Goal: Transaction & Acquisition: Purchase product/service

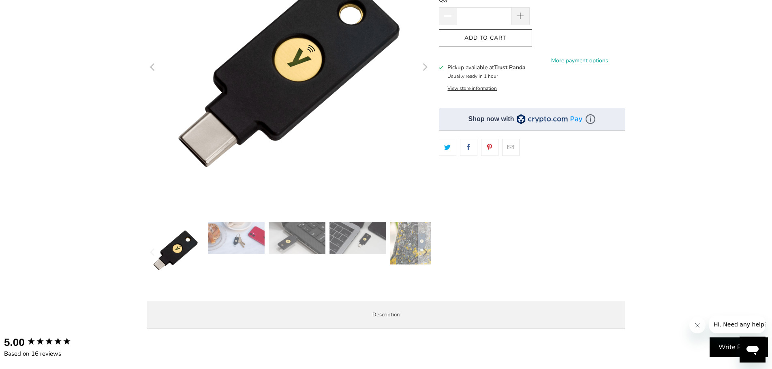
scroll to position [162, 0]
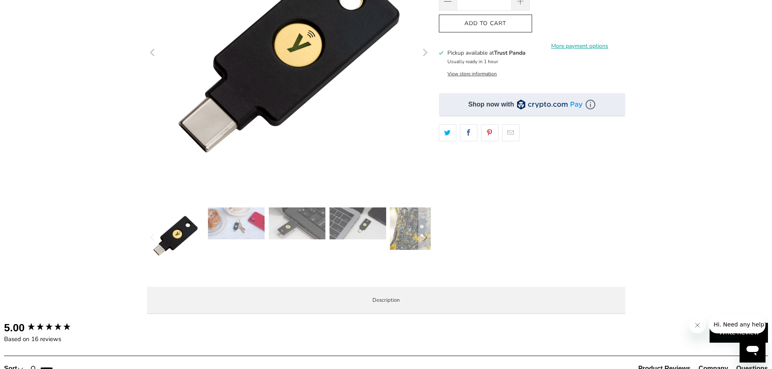
click at [217, 222] on img at bounding box center [236, 224] width 57 height 32
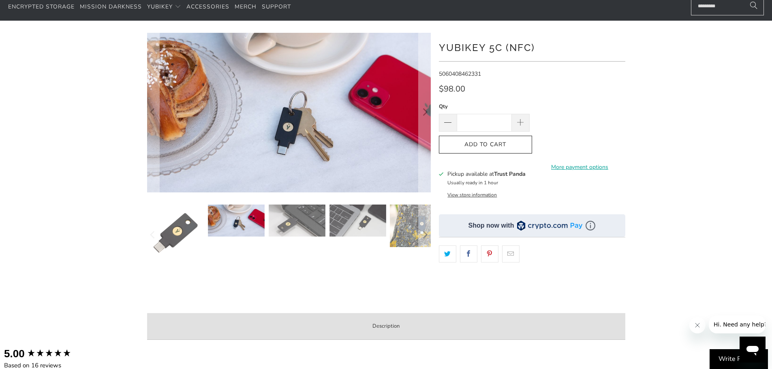
scroll to position [41, 0]
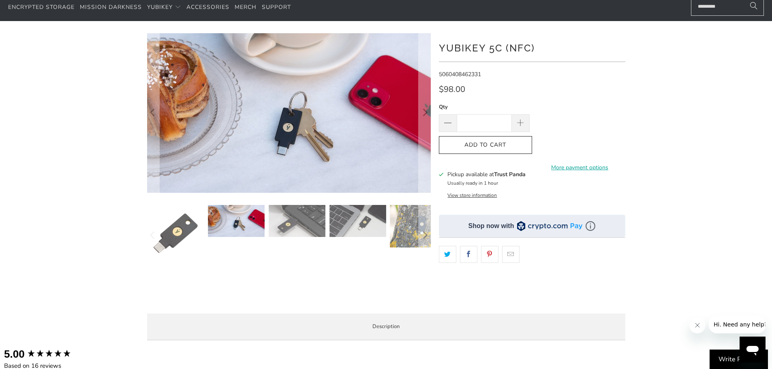
click at [310, 213] on img at bounding box center [297, 221] width 57 height 32
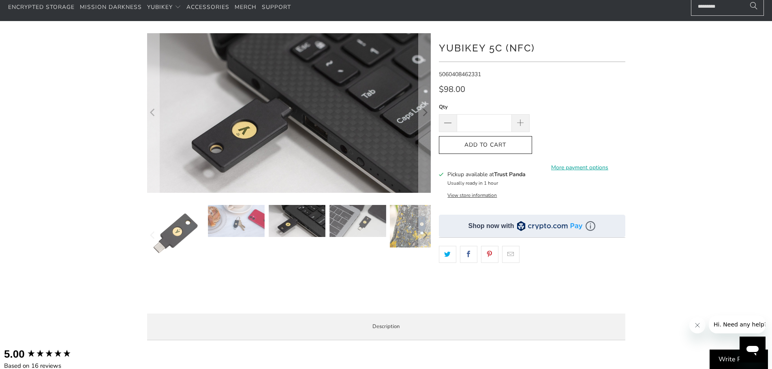
click at [358, 214] on img at bounding box center [358, 221] width 57 height 32
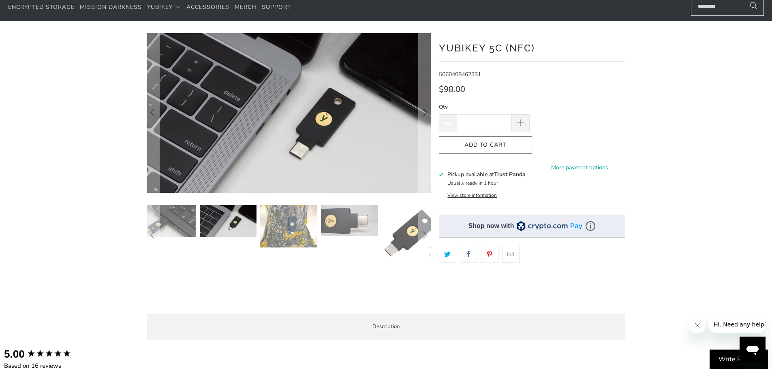
scroll to position [0, 0]
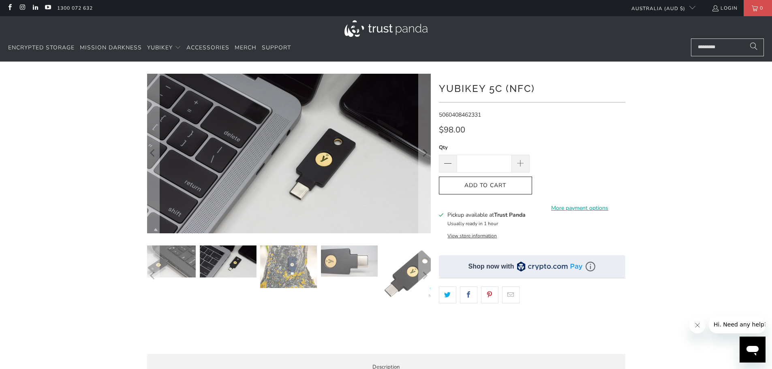
click at [283, 280] on img at bounding box center [288, 267] width 57 height 43
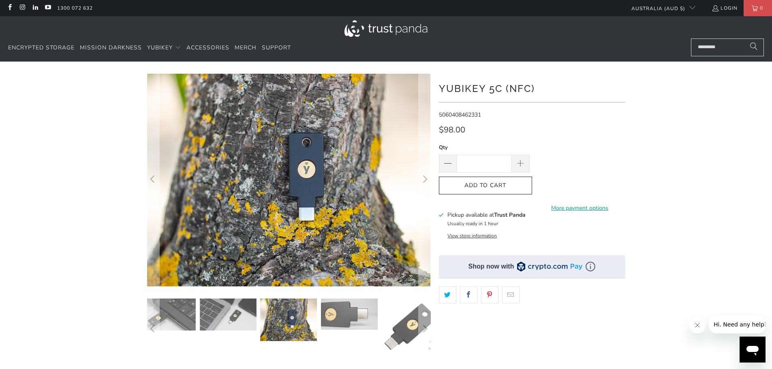
click at [235, 320] on img at bounding box center [228, 315] width 57 height 32
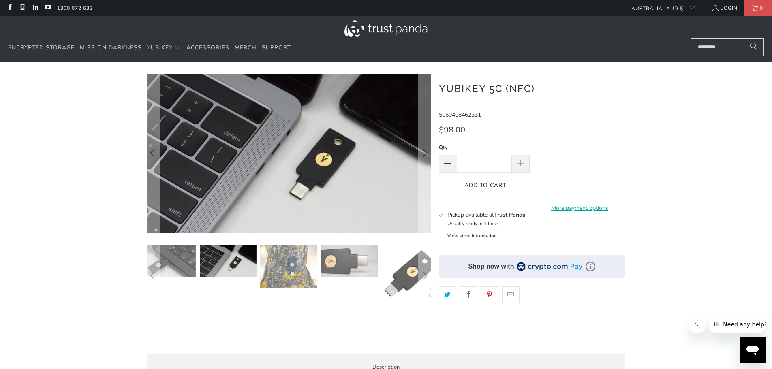
click at [189, 261] on img at bounding box center [167, 262] width 57 height 32
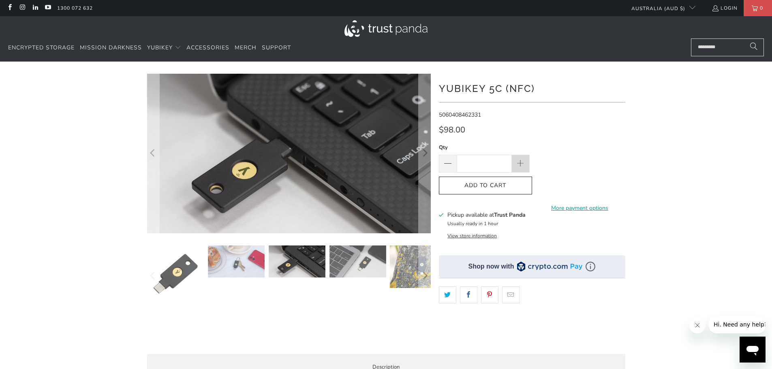
click at [521, 163] on span at bounding box center [520, 164] width 9 height 9
type input "*"
click at [482, 182] on icon "button" at bounding box center [485, 185] width 13 height 13
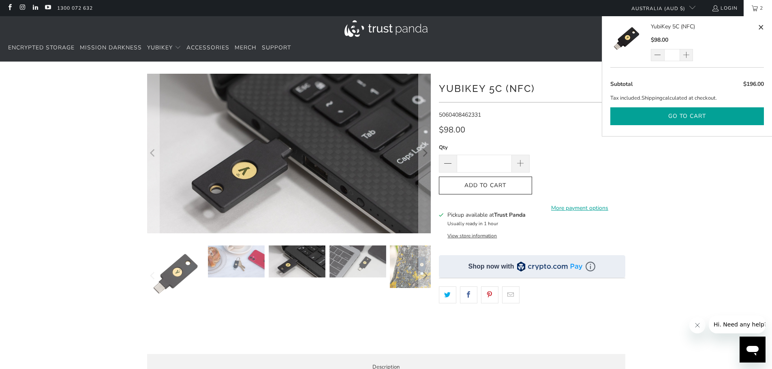
click at [691, 113] on button "Go to cart" at bounding box center [687, 116] width 154 height 18
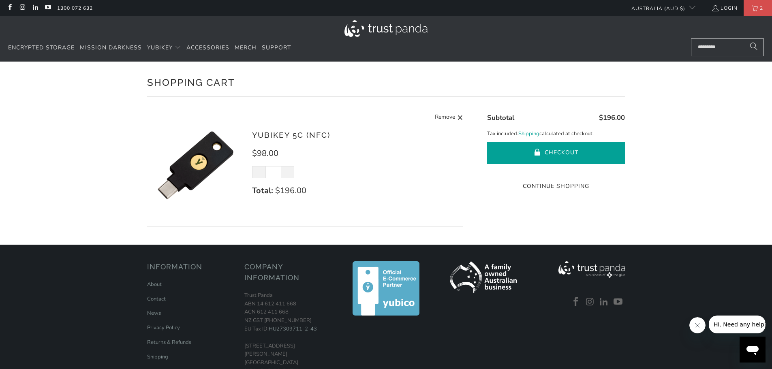
click at [537, 154] on span "submit" at bounding box center [537, 153] width 7 height 8
